Goal: Task Accomplishment & Management: Use online tool/utility

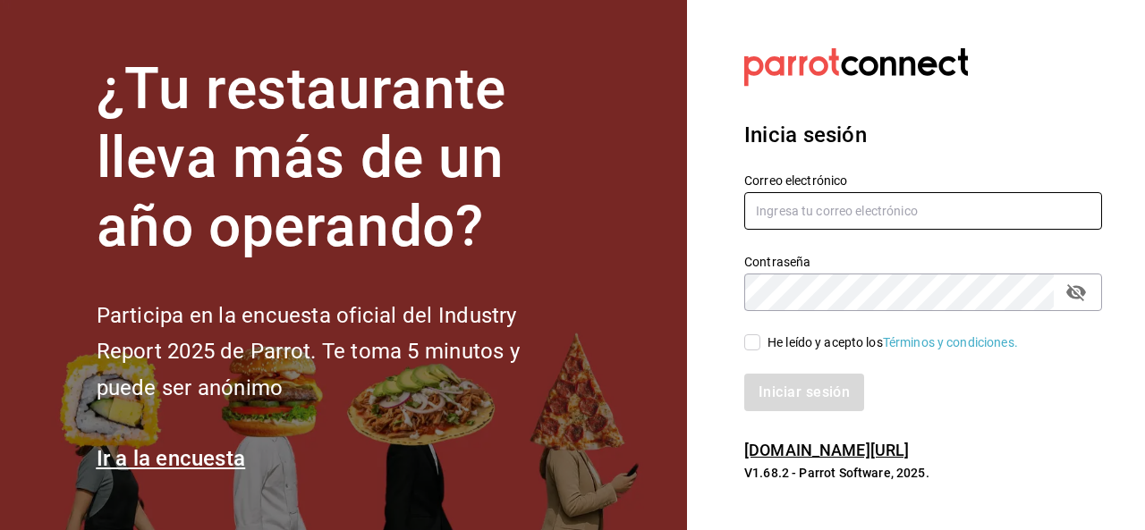
type input "[PERSON_NAME][EMAIL_ADDRESS][PERSON_NAME][DOMAIN_NAME]"
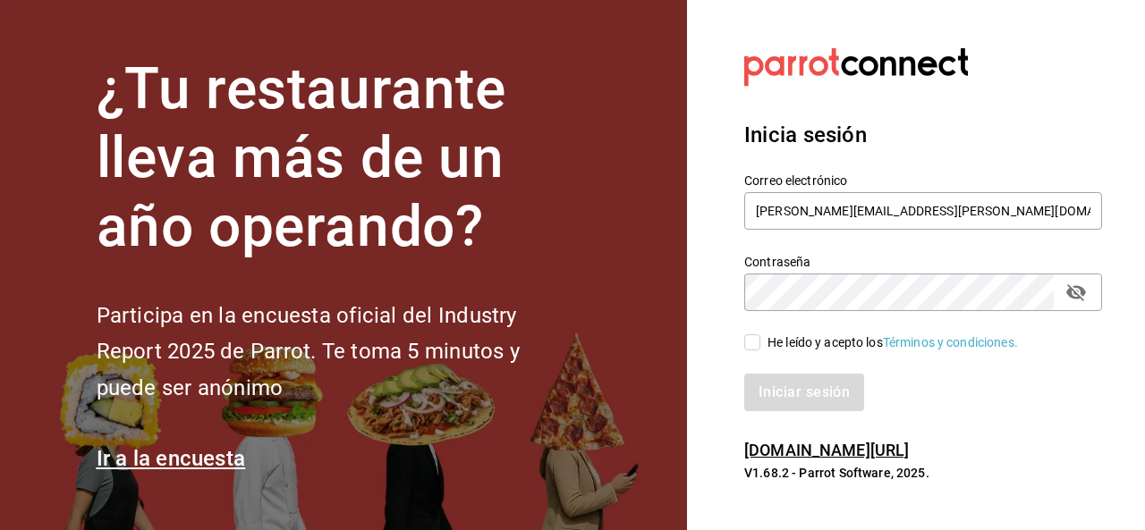
click at [758, 342] on input "He leído y acepto los Términos y condiciones." at bounding box center [752, 342] width 16 height 16
checkbox input "true"
click at [785, 390] on button "Iniciar sesión" at bounding box center [805, 393] width 122 height 38
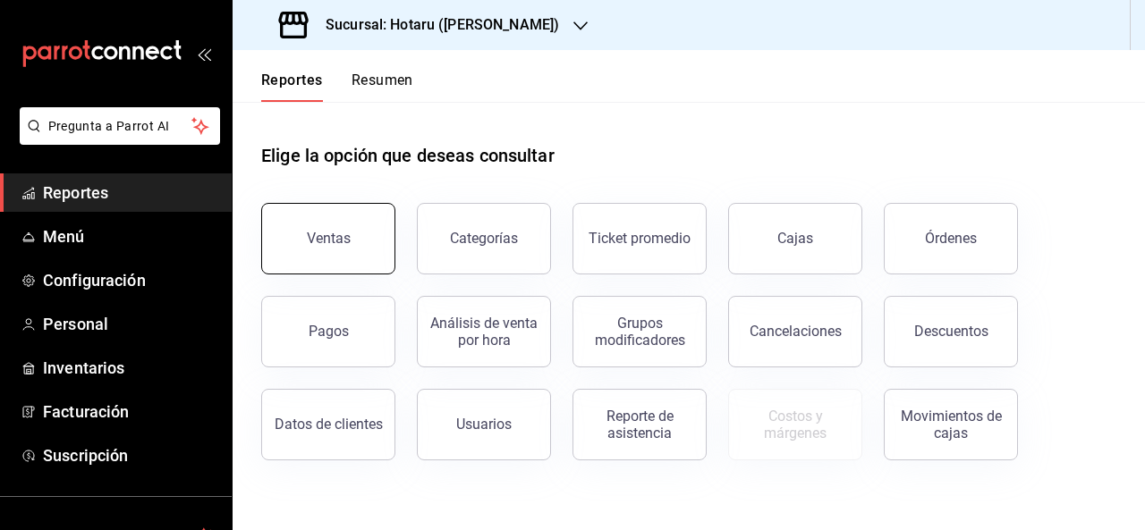
click at [336, 251] on button "Ventas" at bounding box center [328, 239] width 134 height 72
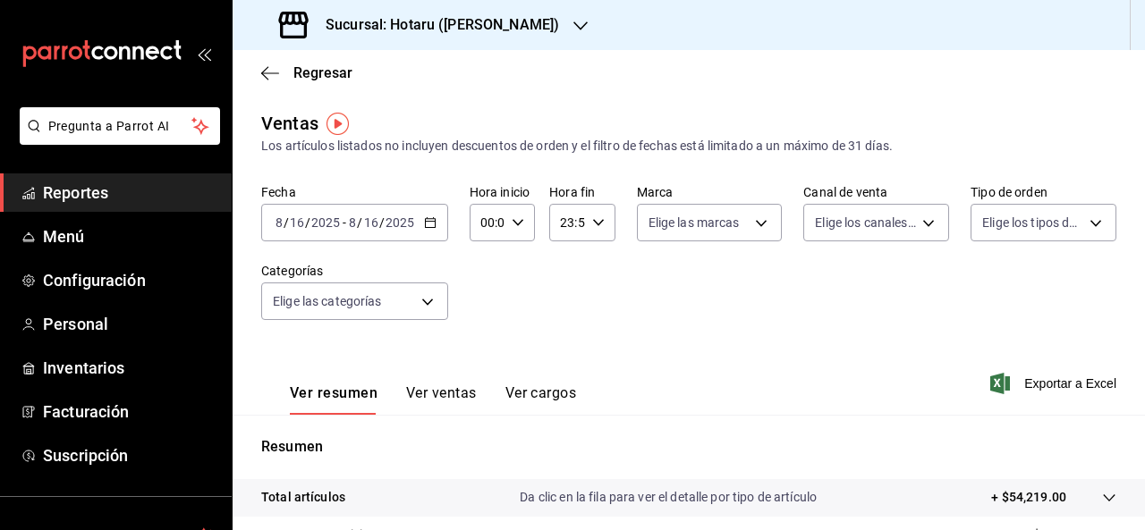
click at [433, 224] on \(Stroke\) "button" at bounding box center [430, 223] width 11 height 10
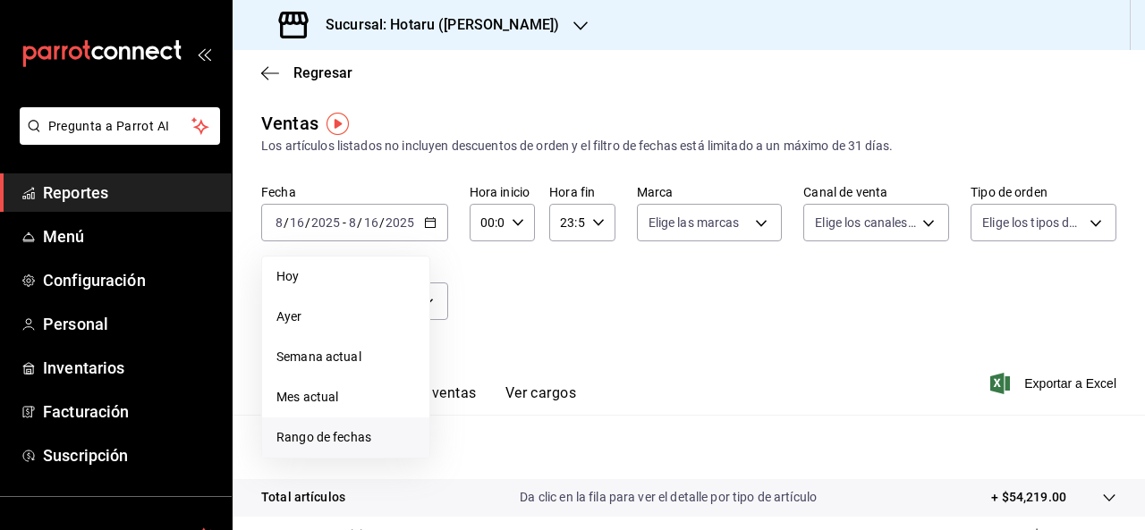
click at [328, 436] on span "Rango de fechas" at bounding box center [345, 437] width 139 height 19
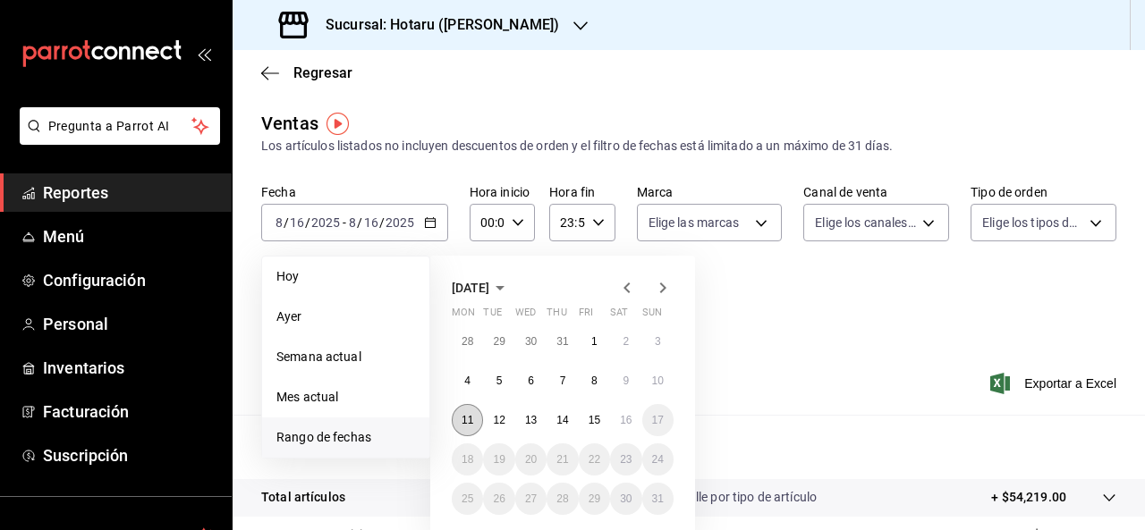
click at [469, 430] on button "11" at bounding box center [467, 420] width 31 height 32
click at [592, 420] on abbr "15" at bounding box center [595, 420] width 12 height 13
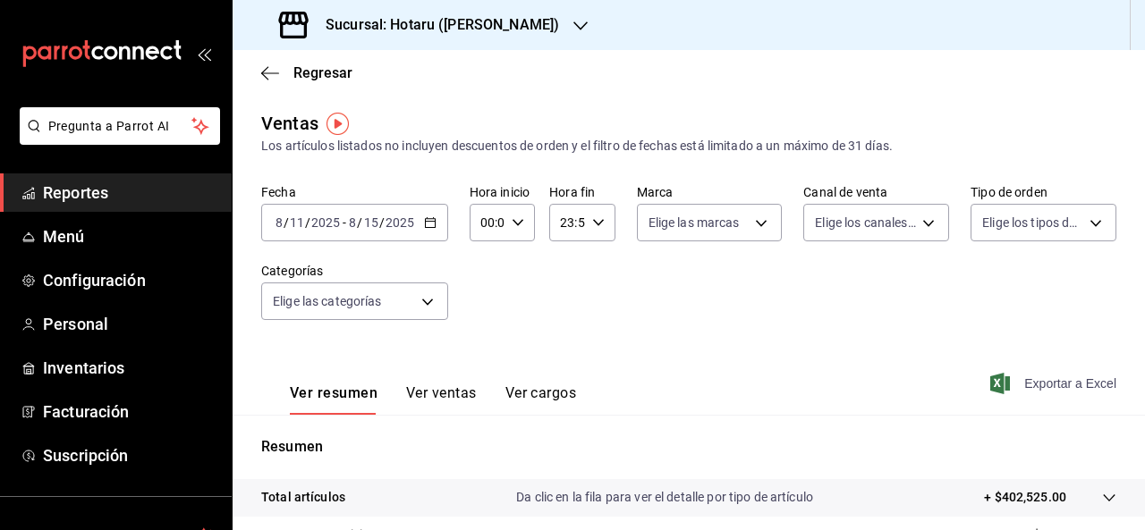
click at [1016, 385] on span "Exportar a Excel" at bounding box center [1055, 383] width 123 height 21
drag, startPoint x: 581, startPoint y: 334, endPoint x: 673, endPoint y: 385, distance: 104.9
click at [673, 385] on div "Ver resumen Ver ventas Ver cargos Exportar a Excel" at bounding box center [689, 378] width 912 height 73
click at [573, 28] on icon "button" at bounding box center [580, 26] width 14 height 14
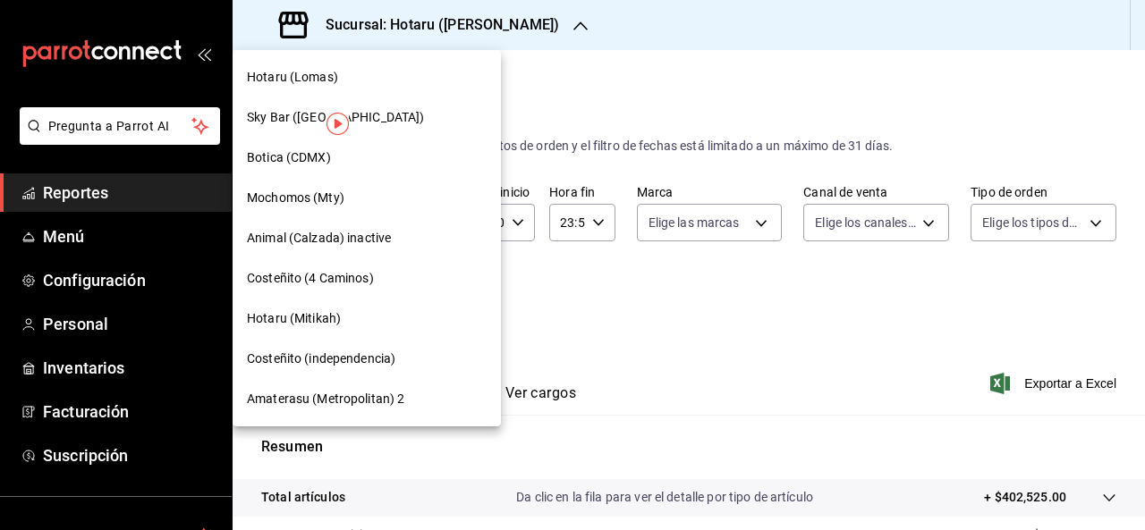
click at [288, 319] on span "Hotaru (Mitikah)" at bounding box center [294, 318] width 94 height 19
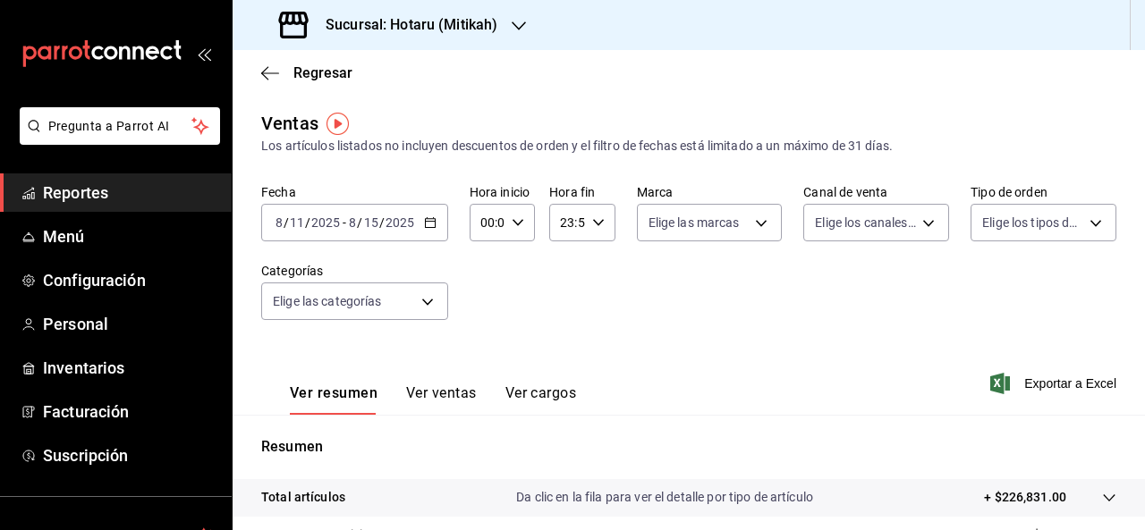
click at [431, 225] on icon "button" at bounding box center [430, 222] width 13 height 13
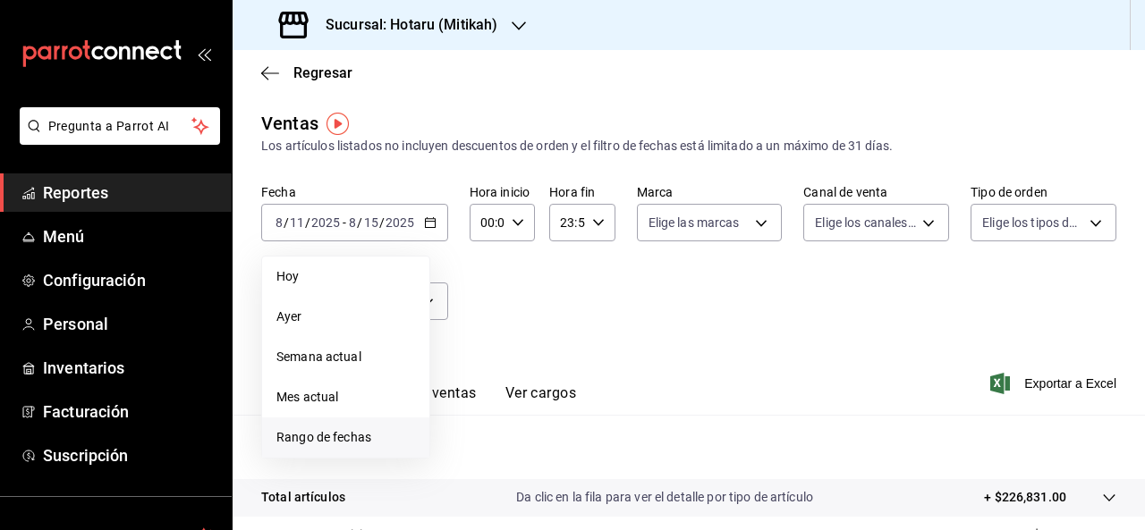
click at [359, 447] on li "Rango de fechas" at bounding box center [345, 438] width 167 height 40
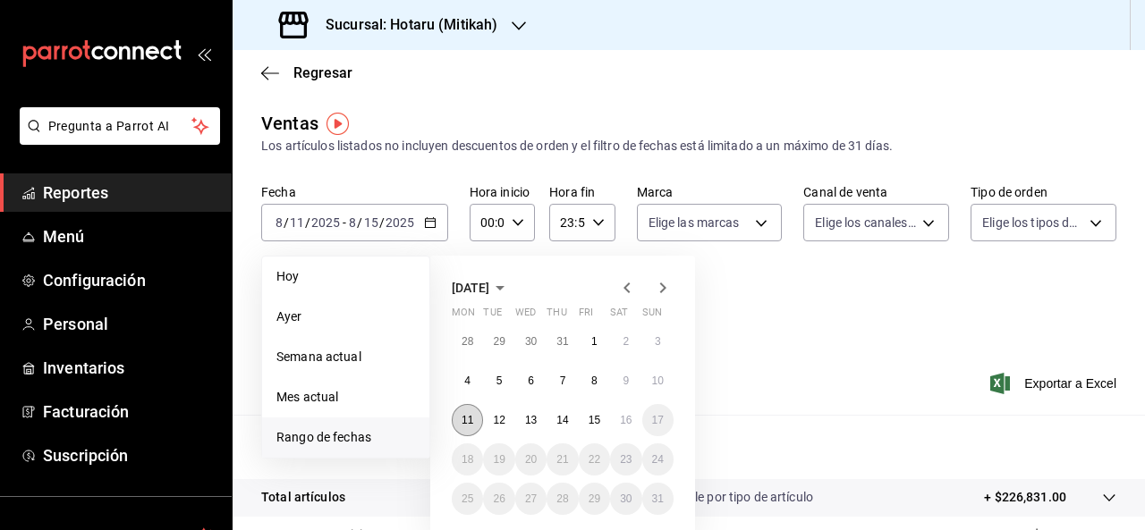
click at [468, 421] on abbr "11" at bounding box center [467, 420] width 12 height 13
click at [597, 428] on button "15" at bounding box center [594, 420] width 31 height 32
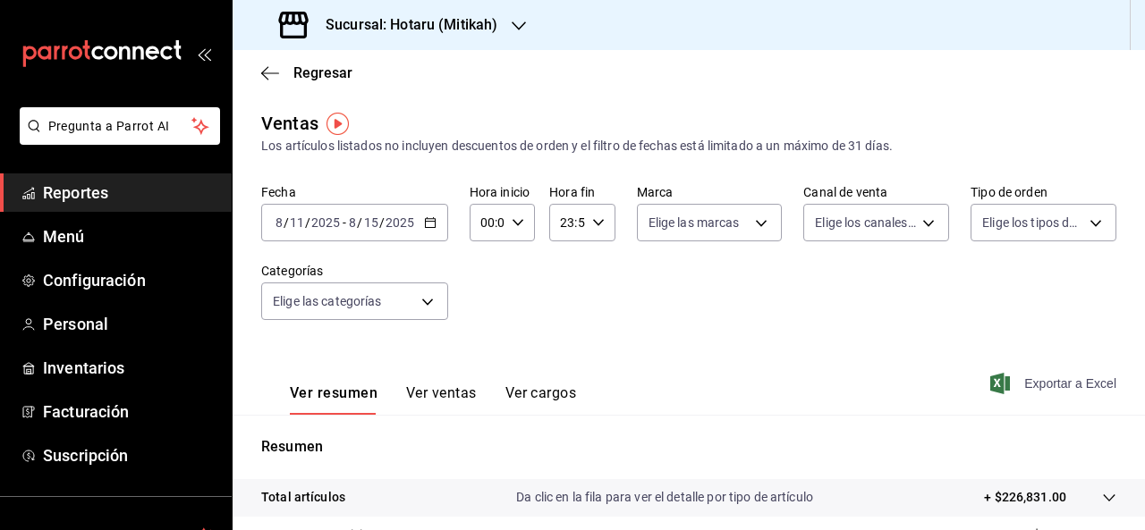
click at [1035, 385] on span "Exportar a Excel" at bounding box center [1055, 383] width 123 height 21
